Goal: Transaction & Acquisition: Purchase product/service

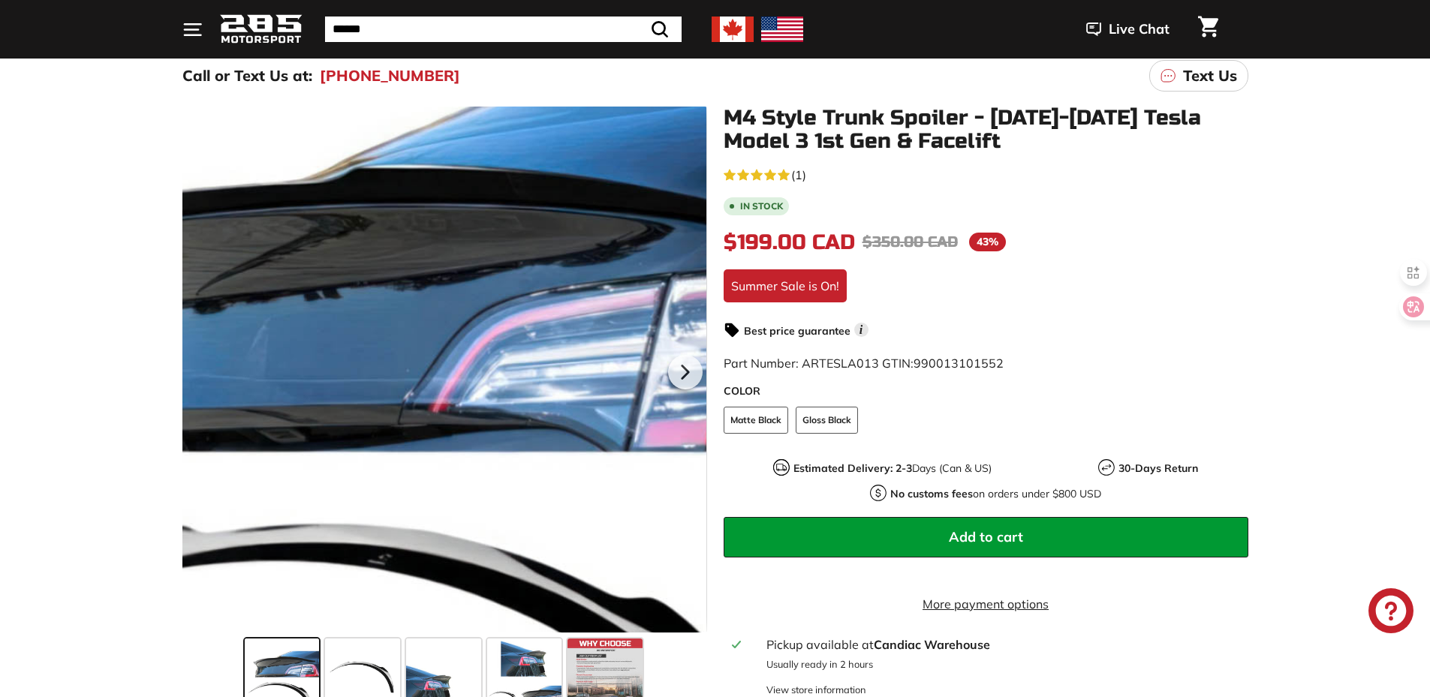
scroll to position [600, 0]
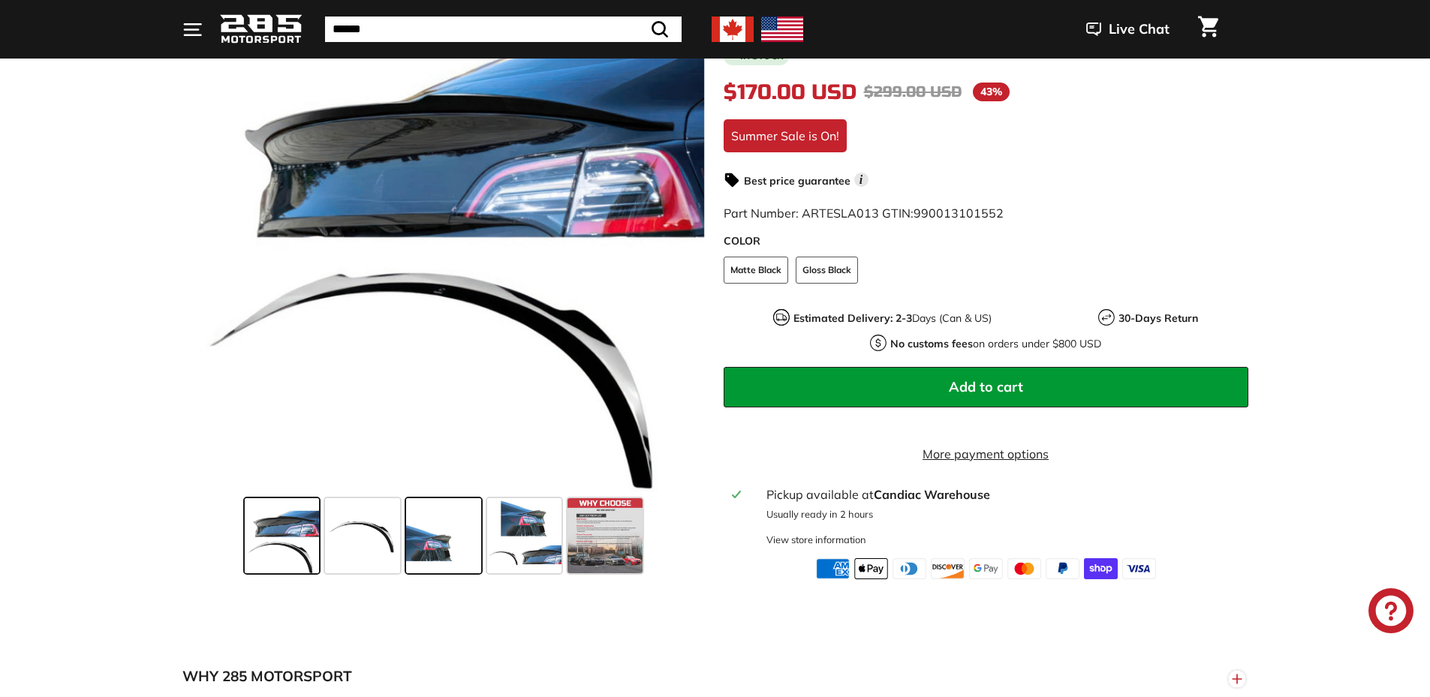
scroll to position [300, 0]
click at [444, 547] on span at bounding box center [443, 535] width 75 height 75
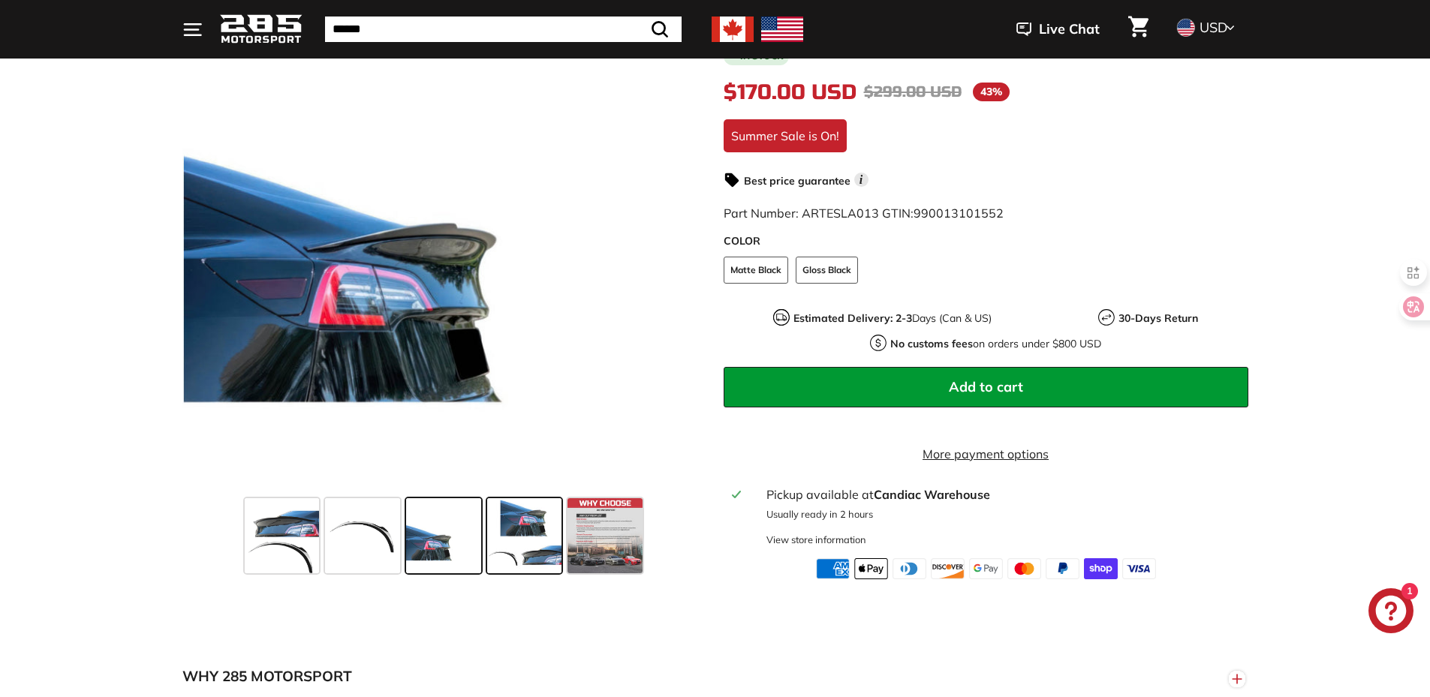
click at [528, 551] on span at bounding box center [524, 535] width 75 height 75
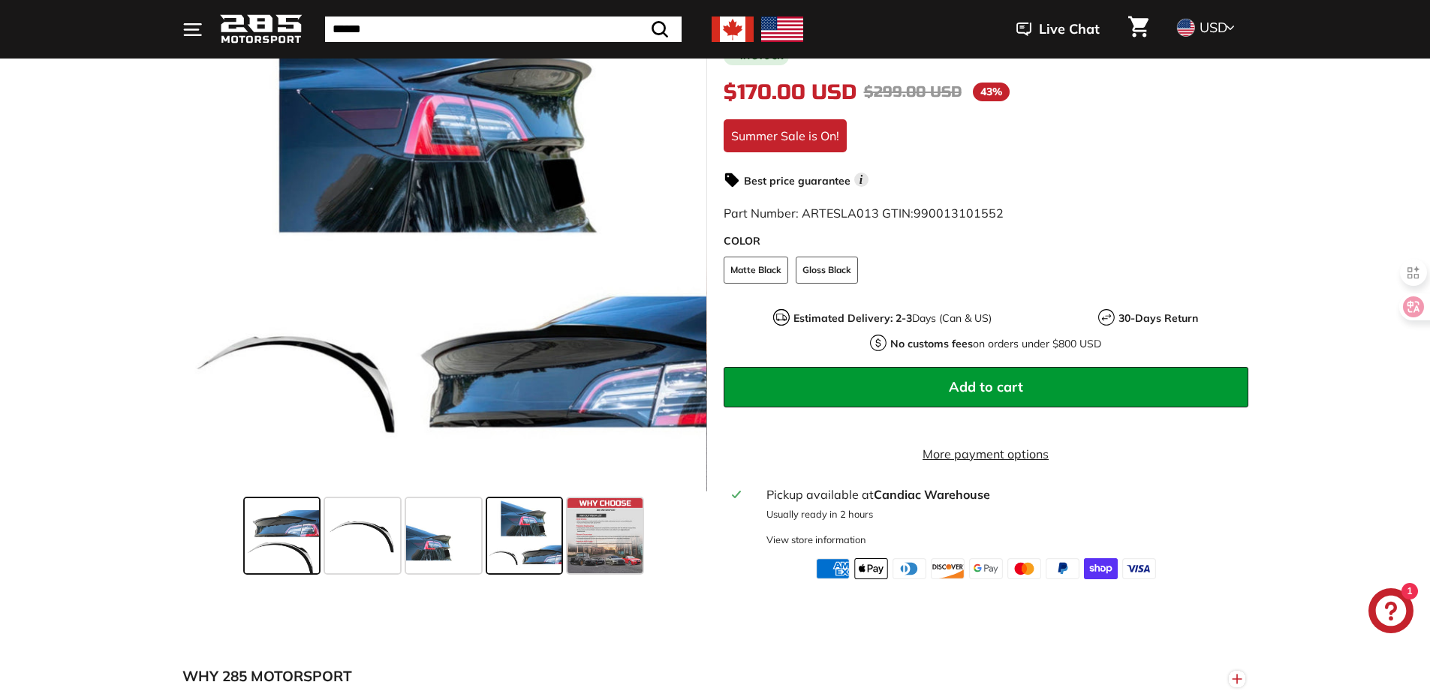
click at [295, 532] on span at bounding box center [282, 535] width 75 height 75
